Goal: Task Accomplishment & Management: Contribute content

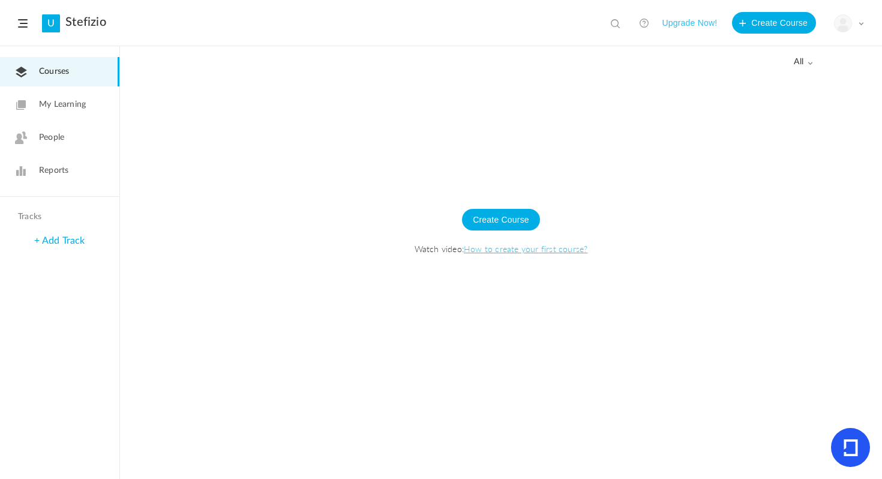
click at [852, 23] on div "My Profile University Settings Current Plan Logout" at bounding box center [849, 23] width 30 height 18
click at [521, 223] on button "Create Course" at bounding box center [501, 220] width 78 height 22
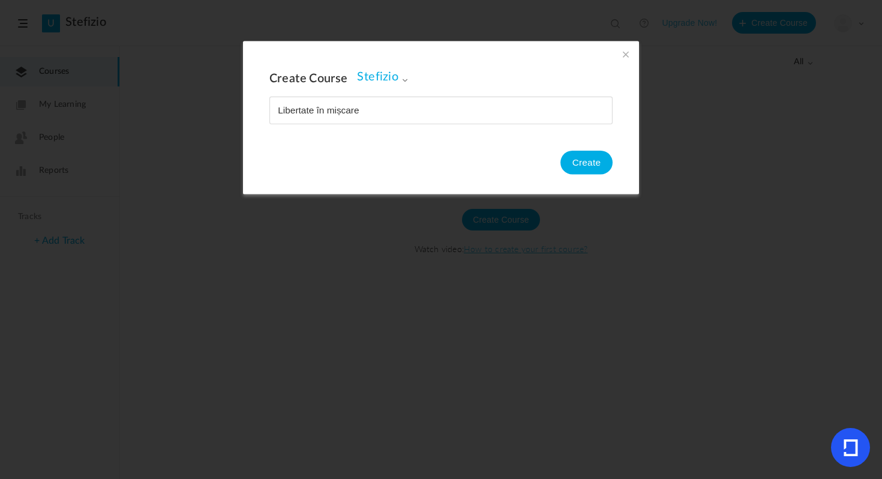
type input "Libertate în mișcare"
click at [586, 164] on button "Create" at bounding box center [586, 163] width 52 height 24
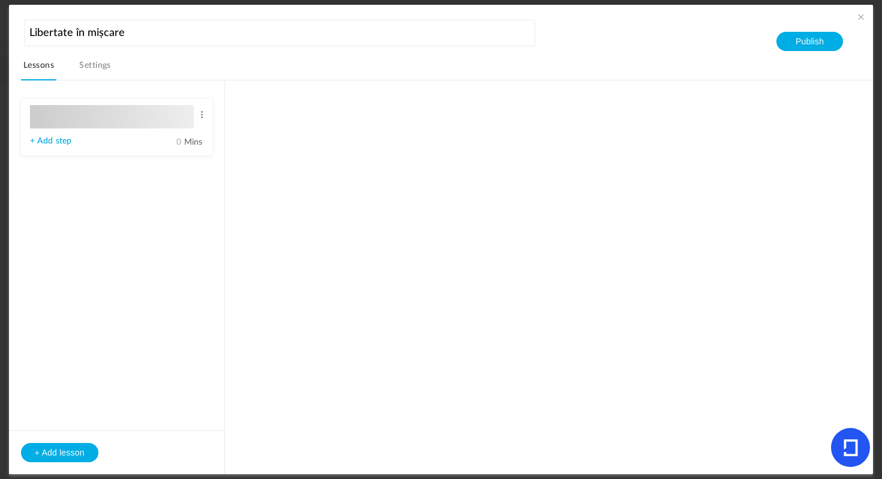
type input "Lesson 1"
type input "0"
type input "Step 1"
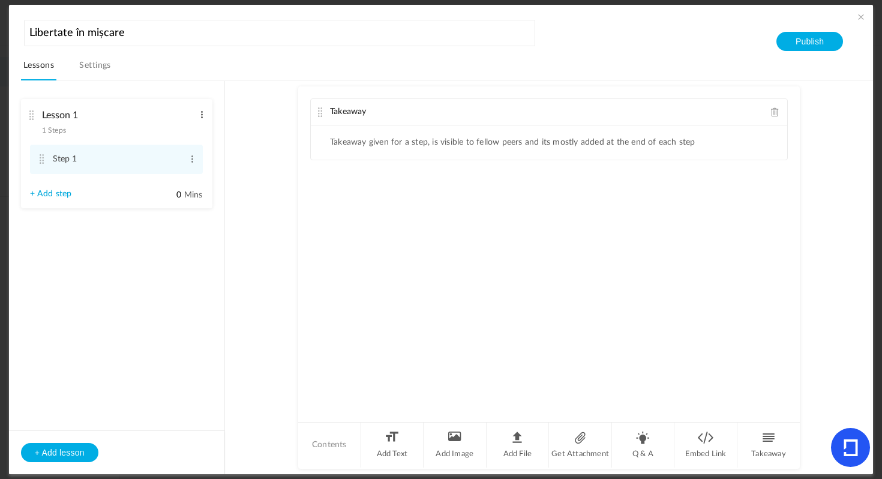
click at [206, 115] on span at bounding box center [201, 115] width 9 height 12
click at [188, 134] on link "Edit" at bounding box center [182, 134] width 47 height 14
type input "i"
type input "Introducere"
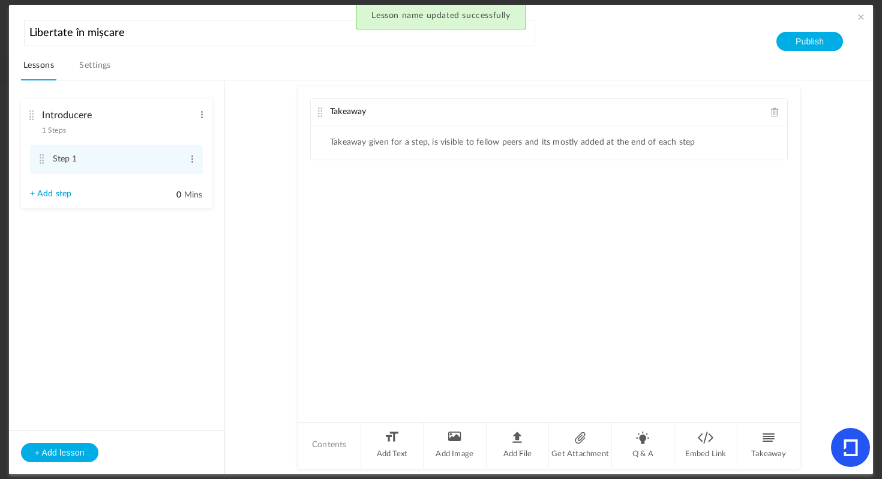
click at [57, 128] on span "1 Steps" at bounding box center [54, 130] width 24 height 7
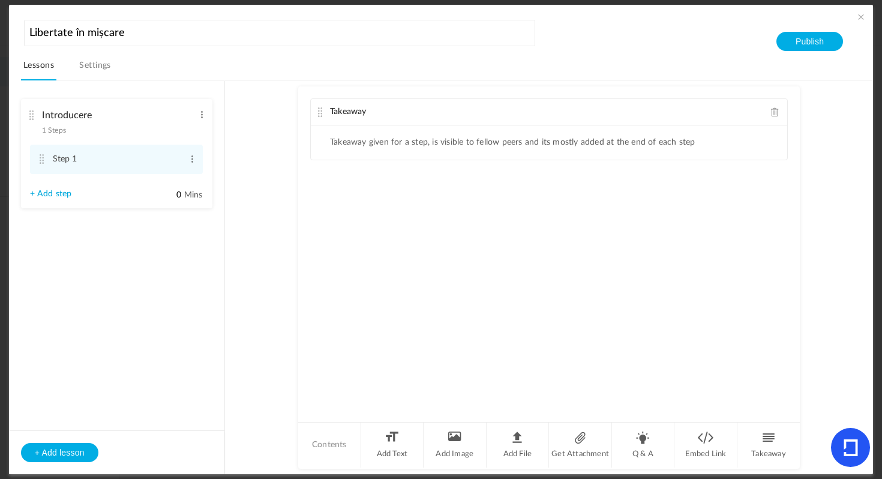
click at [845, 440] on icon at bounding box center [851, 447] width 14 height 17
click at [526, 434] on li "Add File" at bounding box center [518, 444] width 63 height 45
click at [575, 431] on li "Get Attachment" at bounding box center [580, 444] width 63 height 45
click at [464, 433] on li "Add Image" at bounding box center [455, 444] width 63 height 45
click at [508, 457] on li "Add File" at bounding box center [518, 444] width 63 height 45
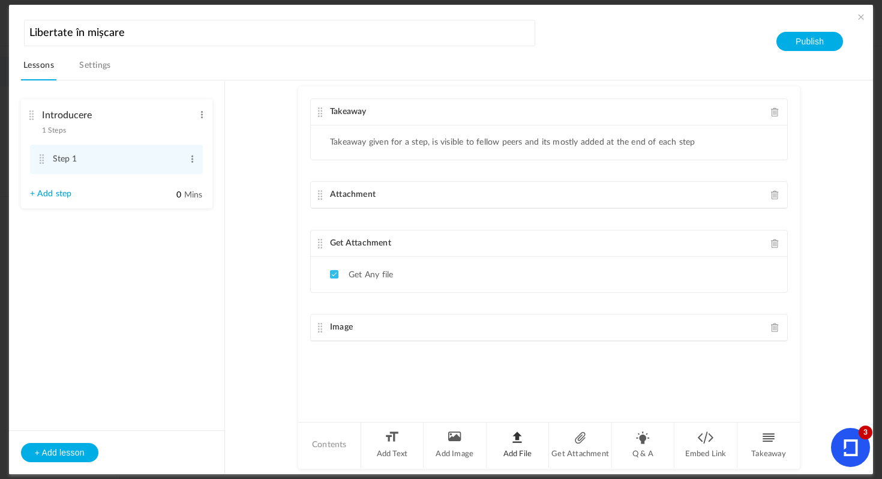
scroll to position [1, 0]
click at [586, 451] on li "Get Attachment" at bounding box center [580, 444] width 63 height 45
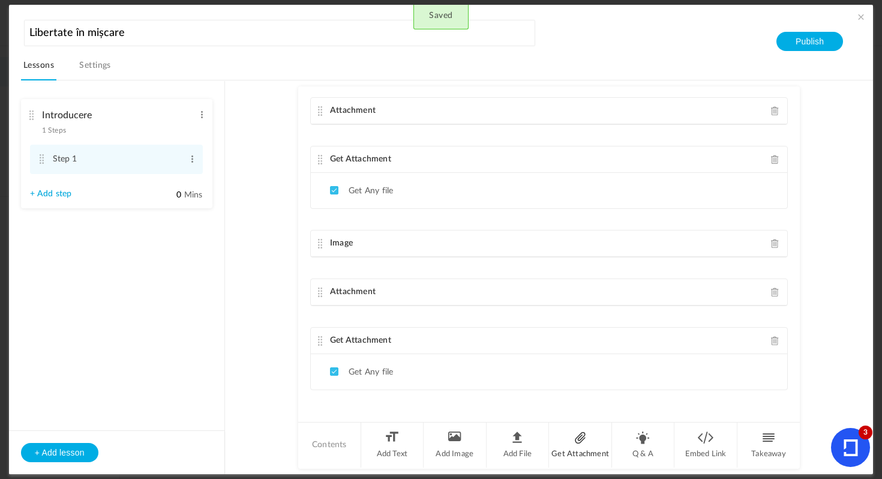
click at [581, 436] on li "Get Attachment" at bounding box center [580, 444] width 63 height 45
click at [772, 341] on span at bounding box center [775, 341] width 8 height 9
click at [771, 336] on span at bounding box center [775, 340] width 8 height 9
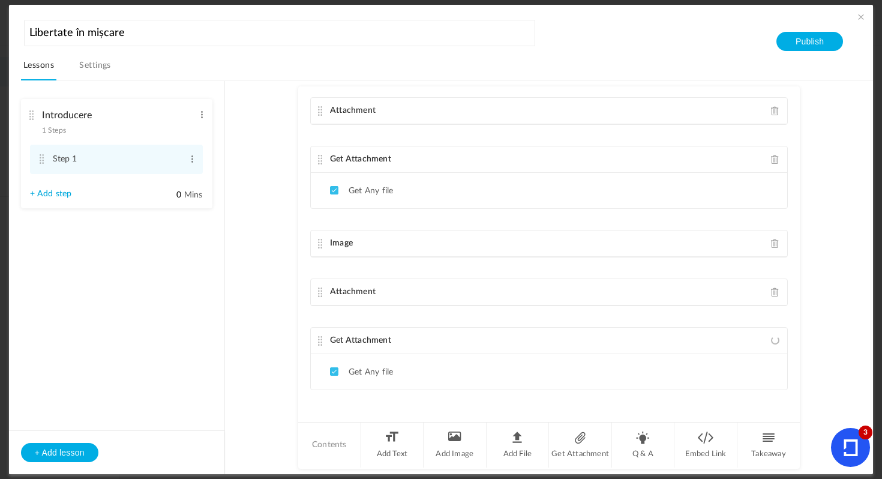
scroll to position [1, 0]
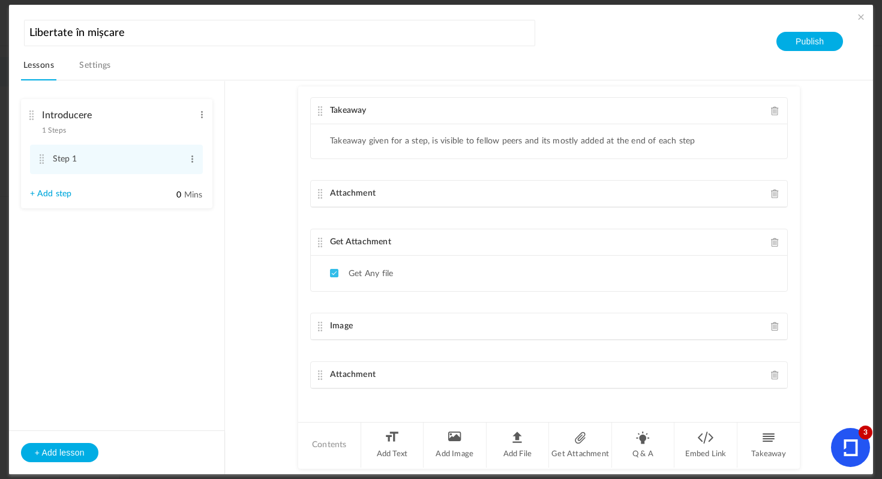
click at [772, 323] on span at bounding box center [775, 326] width 8 height 9
click at [776, 246] on span at bounding box center [775, 243] width 8 height 9
click at [771, 194] on span at bounding box center [775, 194] width 8 height 9
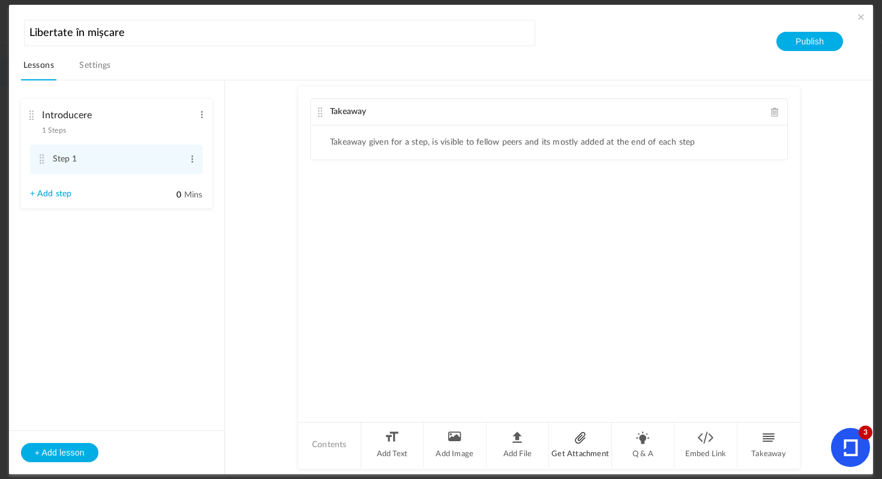
click at [576, 435] on li "Get Attachment" at bounding box center [580, 444] width 63 height 45
click at [771, 196] on span at bounding box center [775, 194] width 8 height 9
click at [516, 431] on li "Add File" at bounding box center [518, 444] width 63 height 45
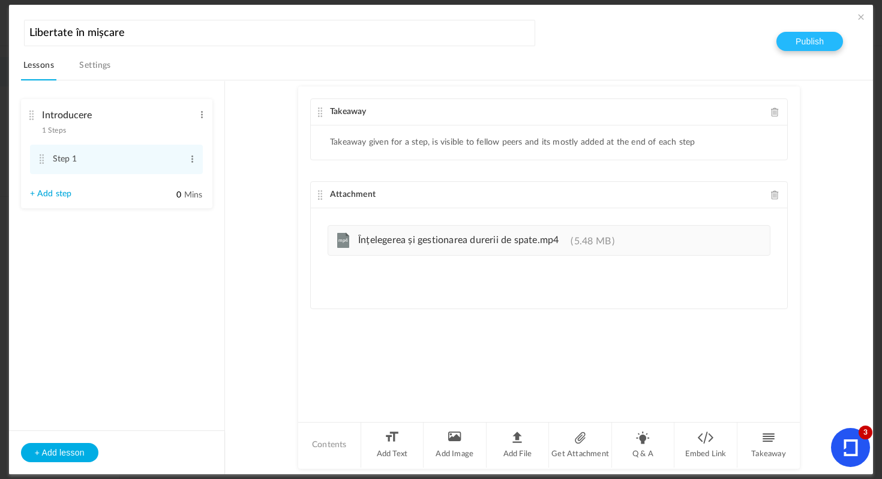
click at [794, 48] on button "Publish" at bounding box center [809, 41] width 67 height 19
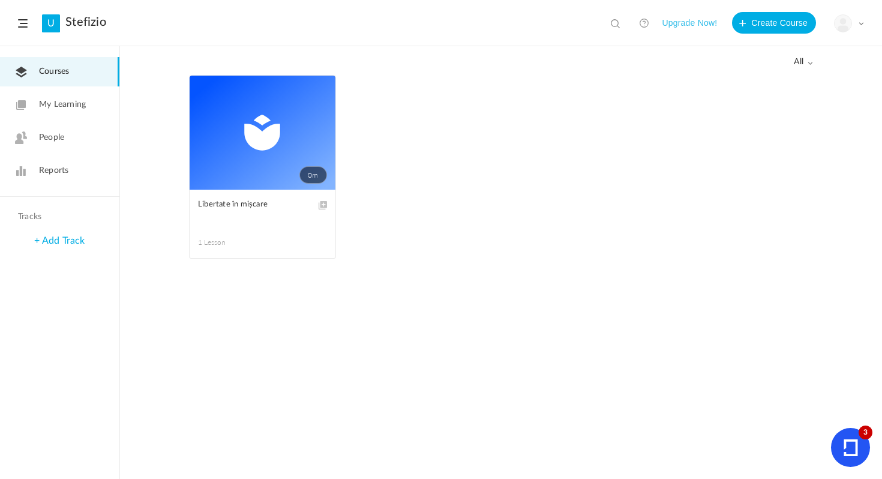
click at [280, 114] on link "0m" at bounding box center [263, 133] width 146 height 114
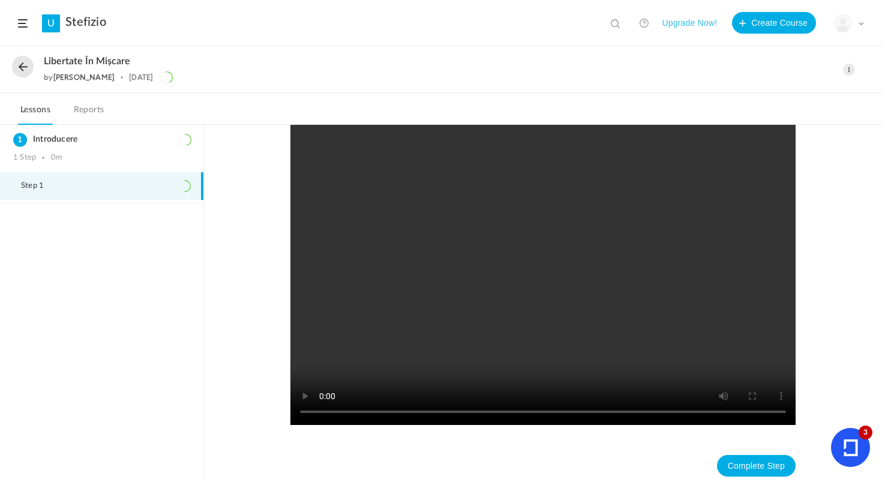
scroll to position [209, 0]
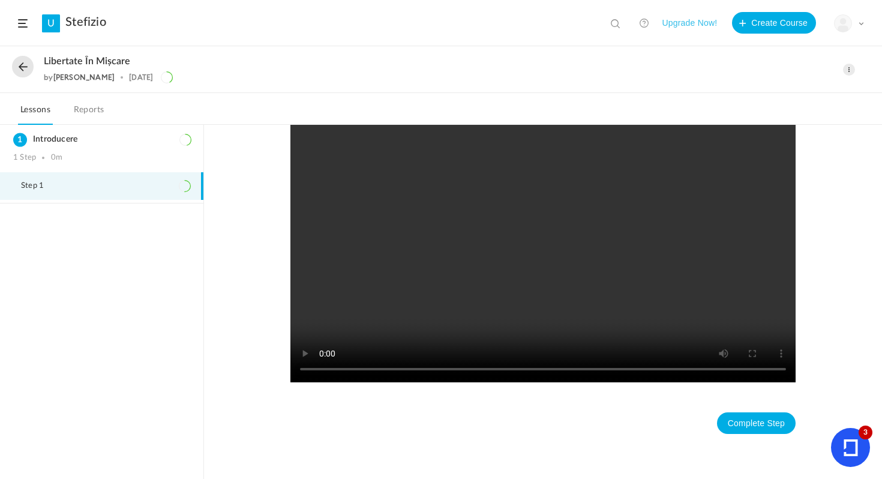
click at [847, 67] on span at bounding box center [849, 70] width 12 height 12
click at [782, 93] on link "Edit" at bounding box center [798, 96] width 113 height 22
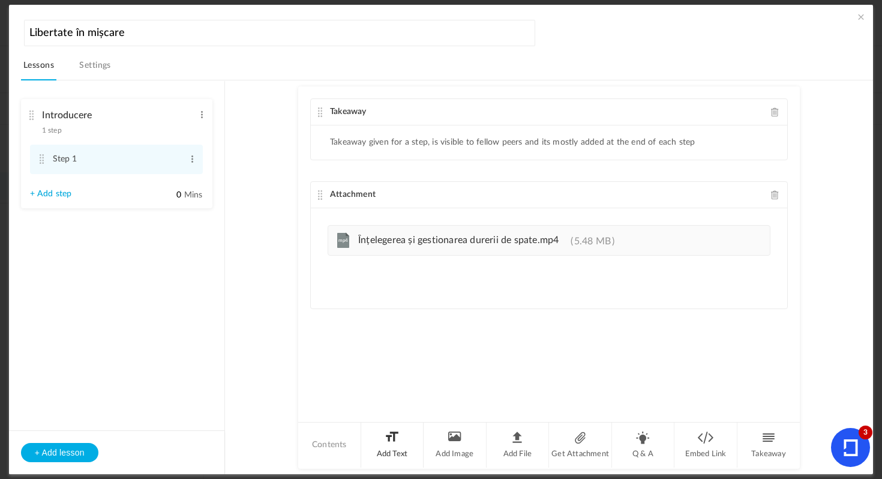
click at [383, 433] on li "Add Text" at bounding box center [392, 444] width 63 height 45
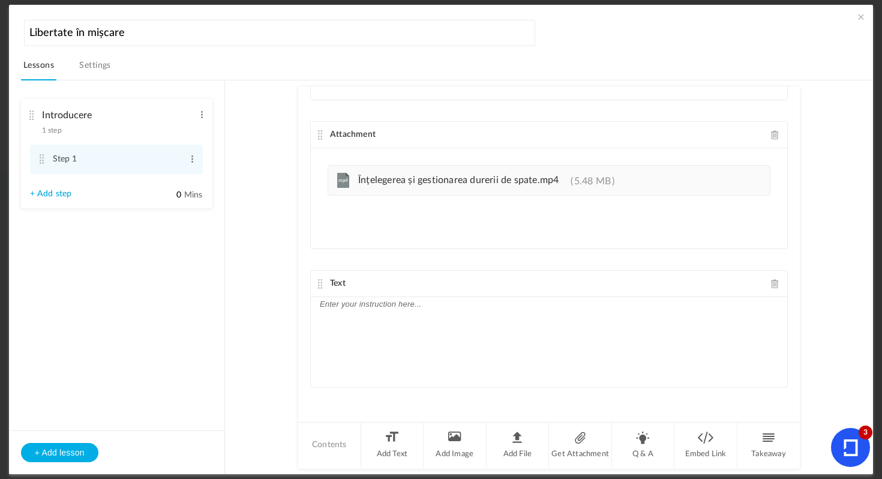
click at [383, 311] on p at bounding box center [549, 304] width 458 height 14
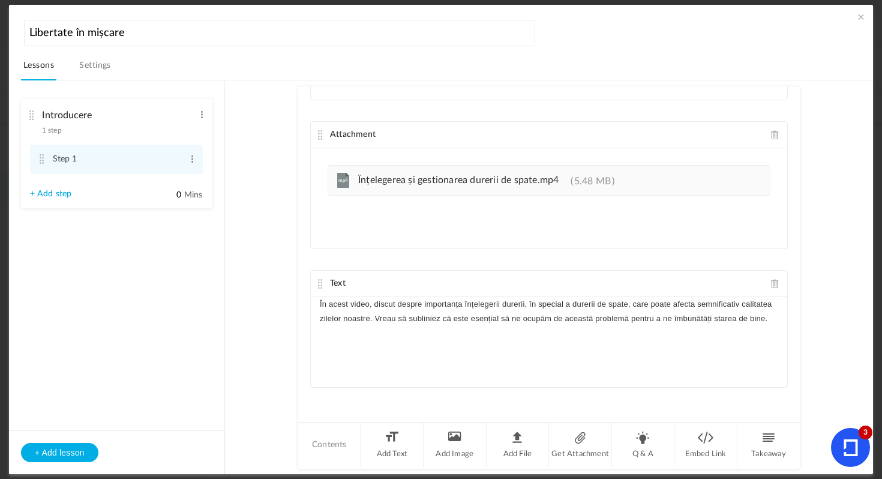
scroll to position [0, 0]
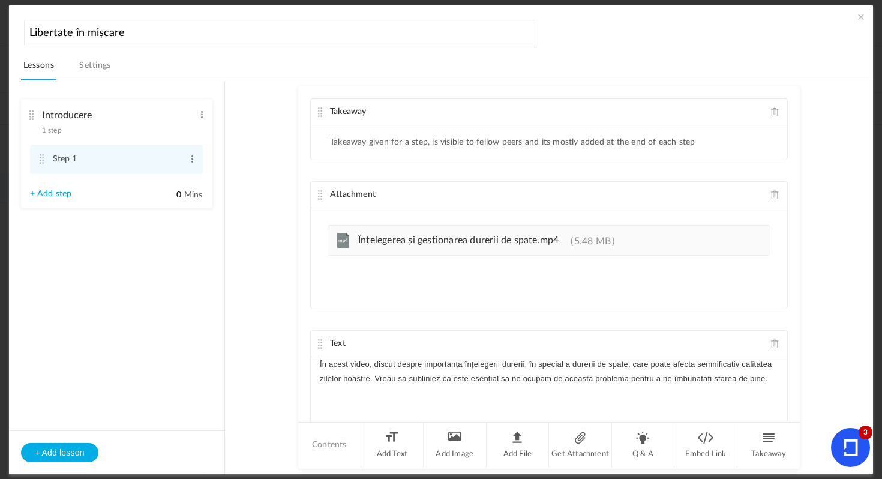
click at [855, 20] on span at bounding box center [861, 17] width 12 height 12
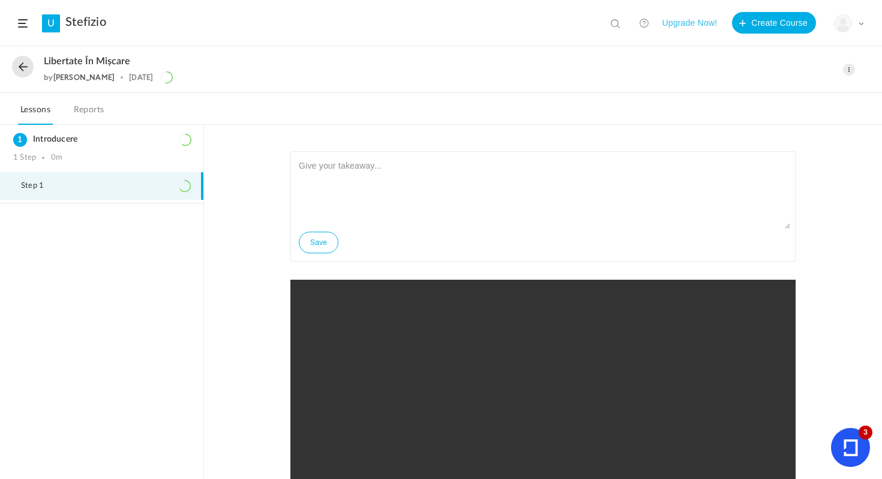
click at [264, 211] on div "Save În acest video, discut despre importanța înțelegerii durerii, în special a…" at bounding box center [543, 302] width 678 height 354
click at [56, 22] on link "U" at bounding box center [51, 23] width 18 height 18
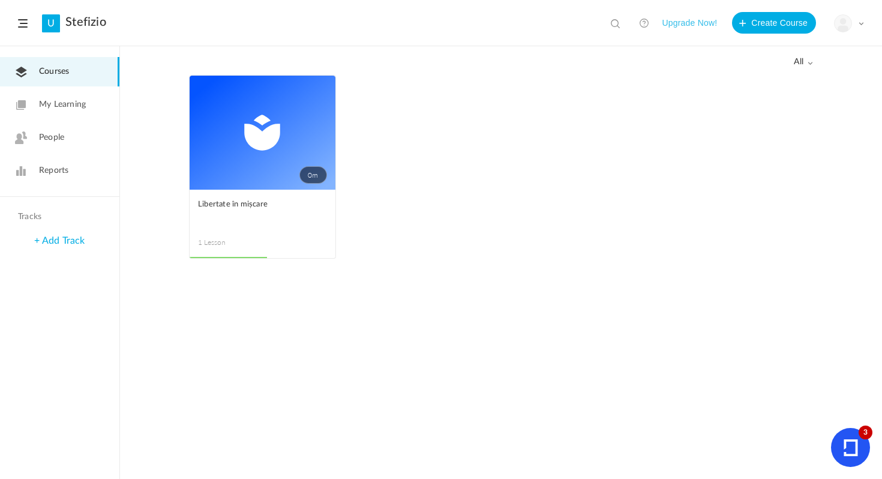
click at [260, 165] on link "0m" at bounding box center [263, 133] width 146 height 114
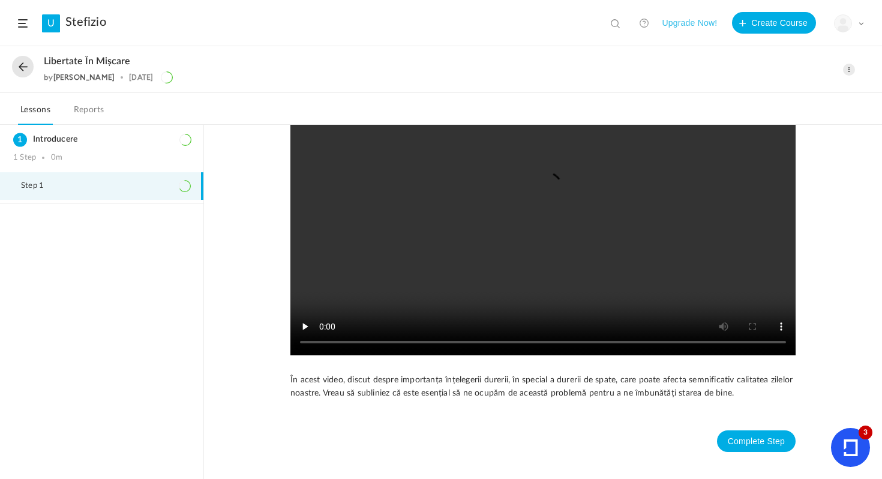
scroll to position [254, 0]
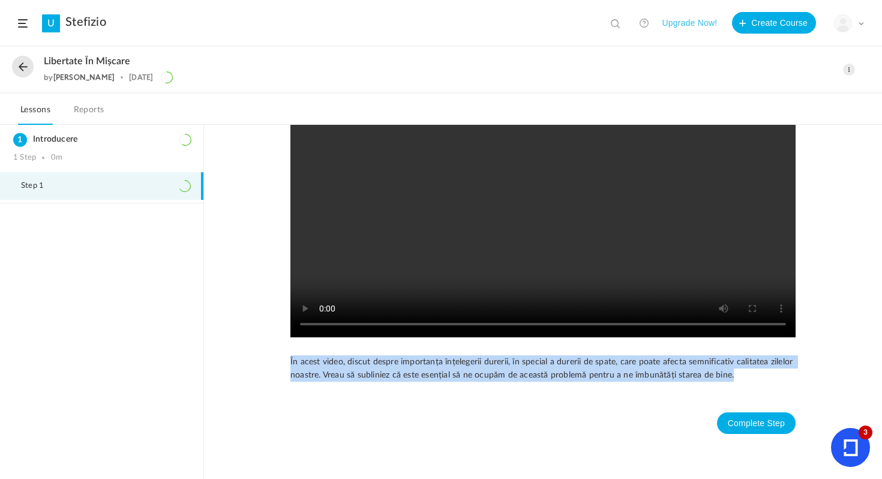
drag, startPoint x: 289, startPoint y: 361, endPoint x: 591, endPoint y: 386, distance: 302.8
click at [591, 386] on div "Save În acest video, discut despre importanța înțelegerii durerii, în special a…" at bounding box center [542, 171] width 505 height 549
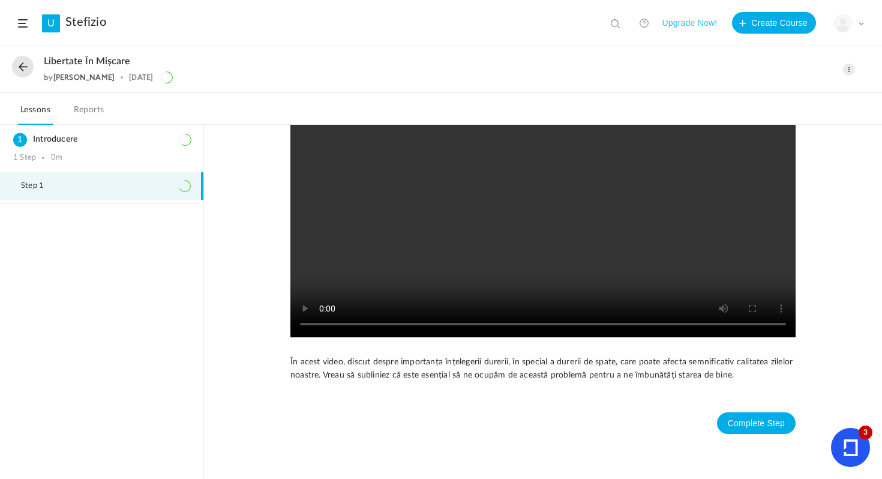
click at [591, 386] on div "Save În acest video, discut despre importanța înțelegerii durerii, în special a…" at bounding box center [542, 171] width 505 height 549
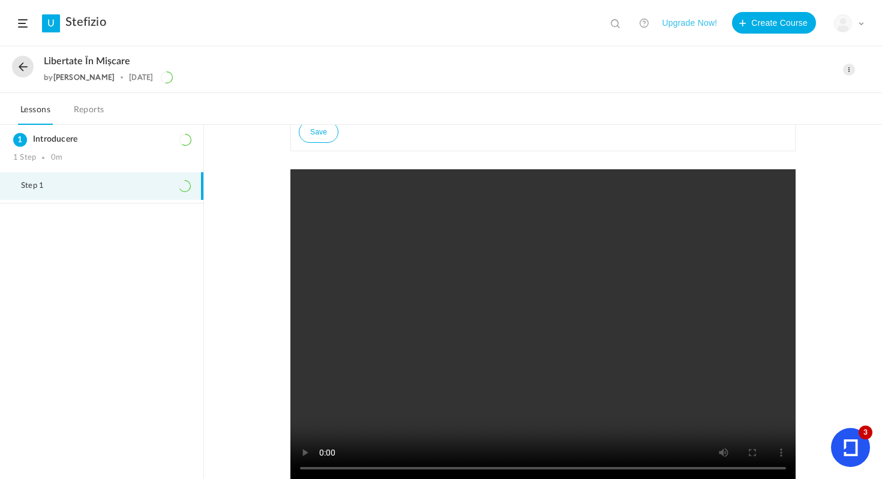
scroll to position [107, 0]
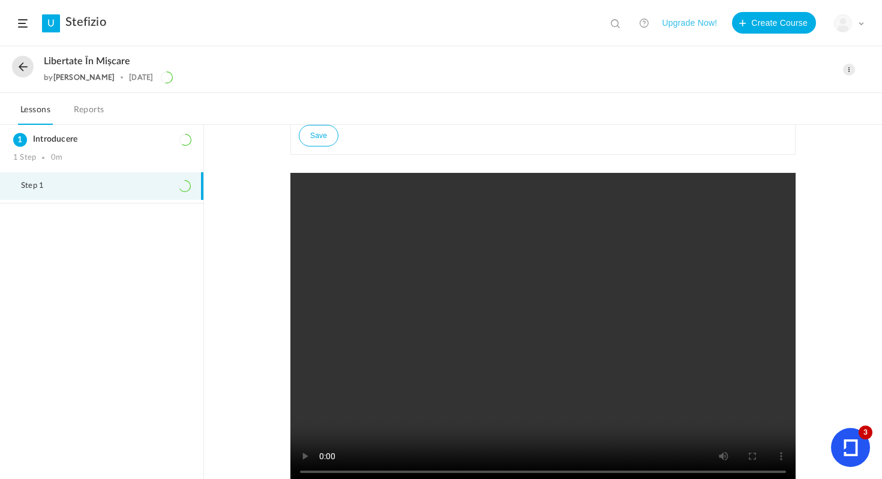
click at [248, 146] on div "Save În acest video, discut despre importanța înțelegerii durerii, în special a…" at bounding box center [543, 302] width 678 height 354
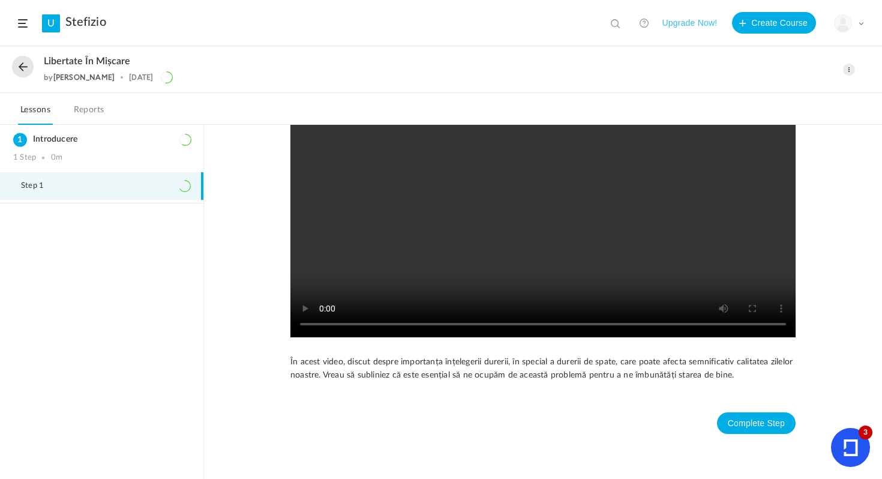
click at [833, 259] on div "Save În acest video, discut despre importanța înțelegerii durerii, în special a…" at bounding box center [543, 302] width 678 height 354
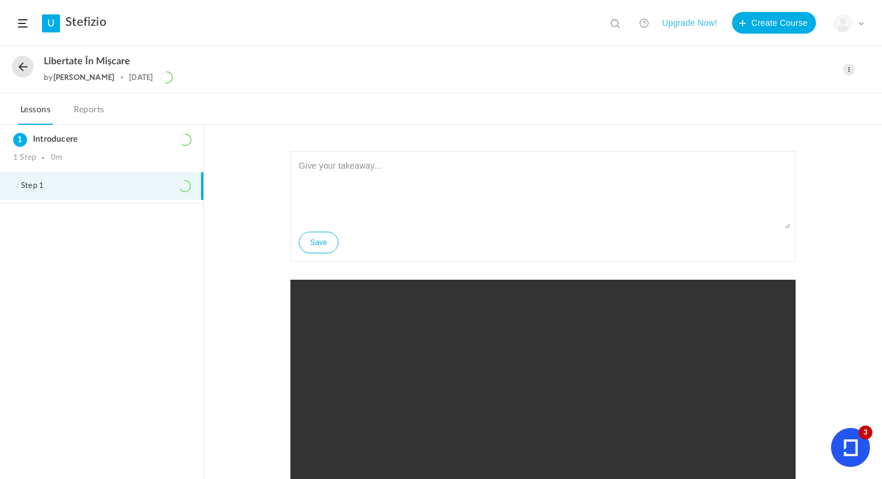
click at [853, 65] on span at bounding box center [849, 70] width 12 height 12
click at [780, 116] on link "Delete" at bounding box center [798, 118] width 113 height 22
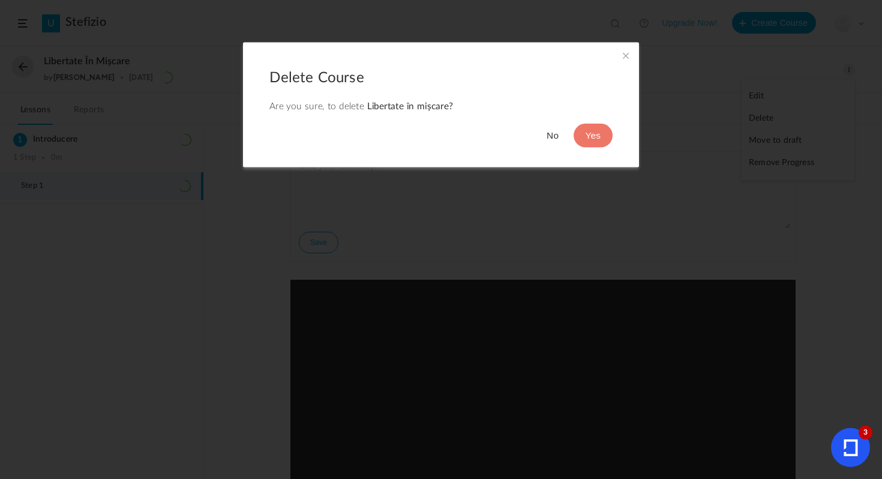
click at [553, 136] on button "No" at bounding box center [553, 136] width 36 height 24
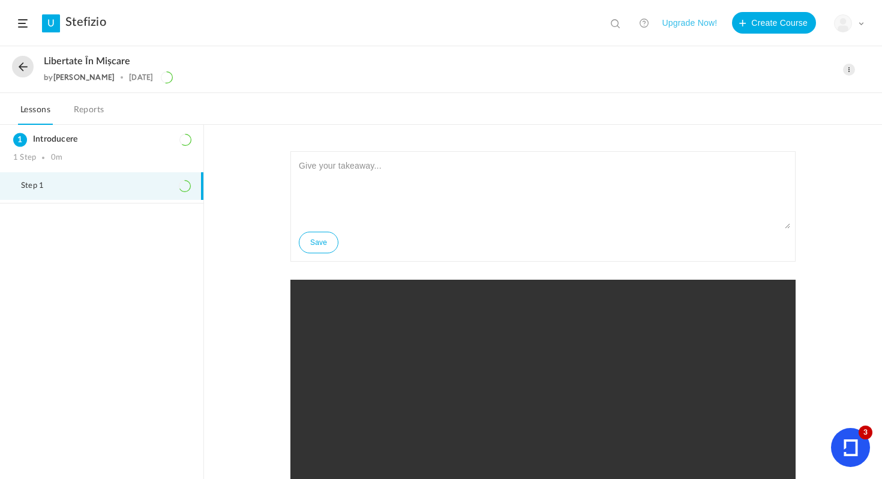
click at [151, 176] on li "Step 1" at bounding box center [101, 186] width 203 height 28
click at [845, 71] on span at bounding box center [849, 70] width 12 height 12
click at [785, 101] on link "Edit" at bounding box center [798, 96] width 113 height 22
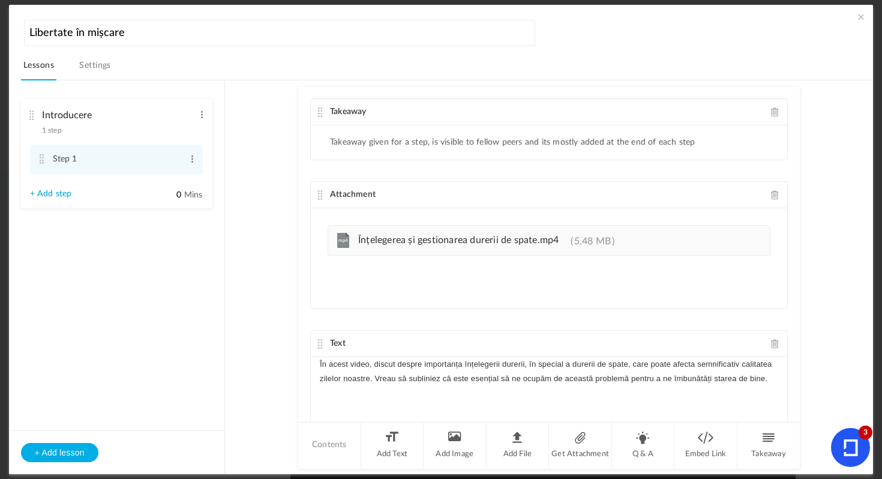
click at [765, 192] on div "Attachment" at bounding box center [549, 195] width 476 height 26
click at [771, 192] on span at bounding box center [775, 194] width 8 height 9
